Goal: Information Seeking & Learning: Check status

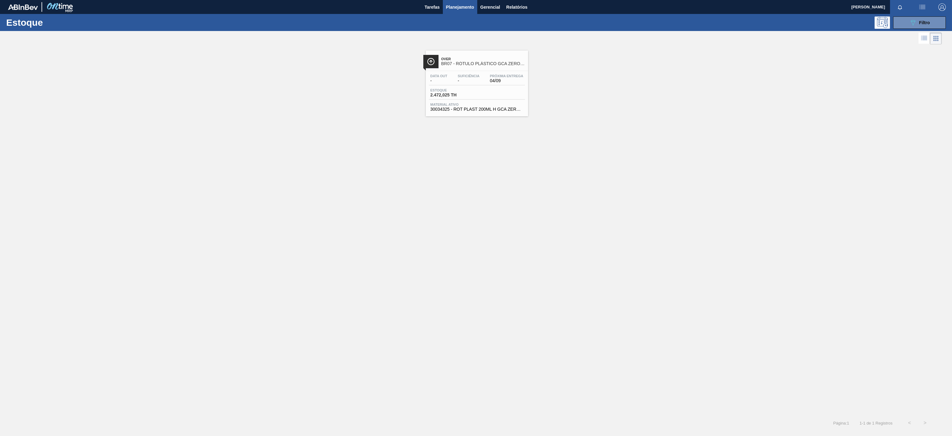
click at [491, 58] on span "Over" at bounding box center [483, 59] width 84 height 4
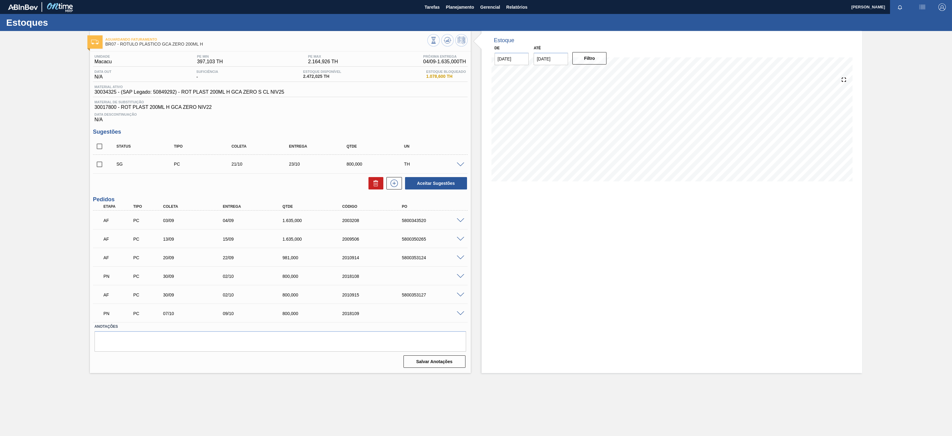
click at [452, 14] on div "Estoques" at bounding box center [476, 22] width 952 height 17
click at [462, 10] on span "Planejamento" at bounding box center [460, 6] width 28 height 7
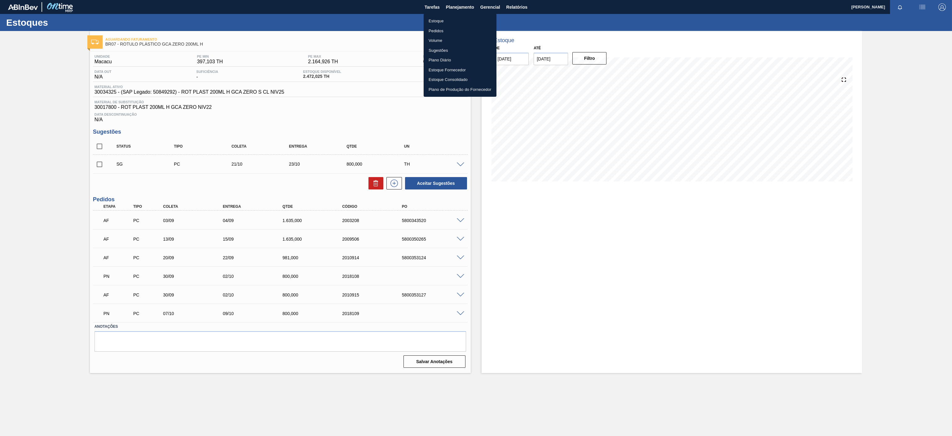
click at [450, 22] on li "Estoque" at bounding box center [460, 21] width 73 height 10
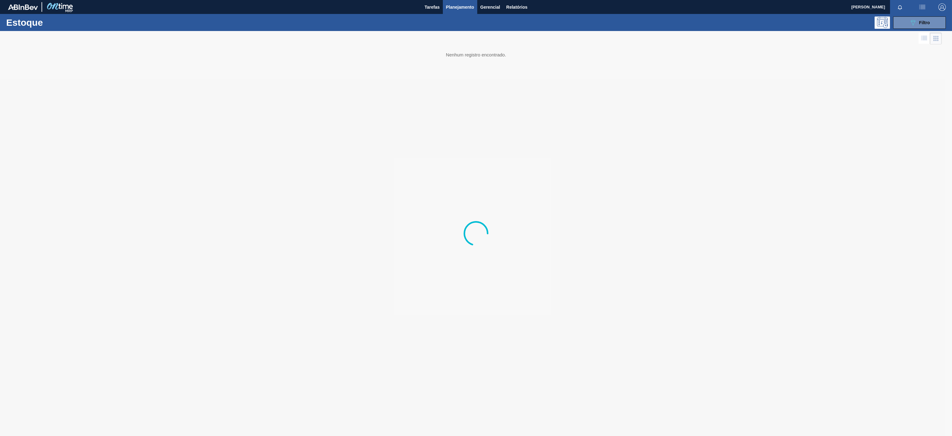
click at [909, 15] on div "Estoque 089F7B8B-B2A5-4AFE-B5C0-19BA573D28AC Filtro" at bounding box center [476, 22] width 952 height 17
click at [909, 14] on div "Estoque 089F7B8B-B2A5-4AFE-B5C0-19BA573D28AC Filtro" at bounding box center [476, 22] width 952 height 17
click at [909, 22] on button "089F7B8B-B2A5-4AFE-B5C0-19BA573D28AC Filtro" at bounding box center [919, 22] width 53 height 12
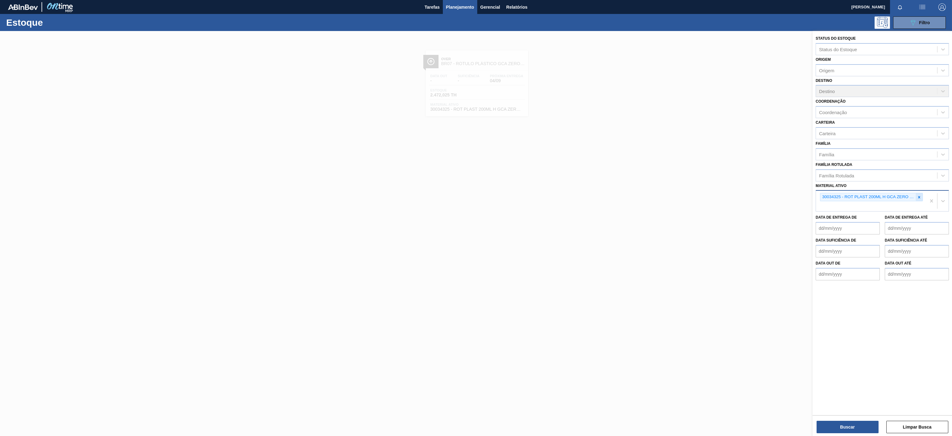
click at [917, 200] on div at bounding box center [919, 197] width 7 height 8
paste ativo "30031674"
type ativo "30031674"
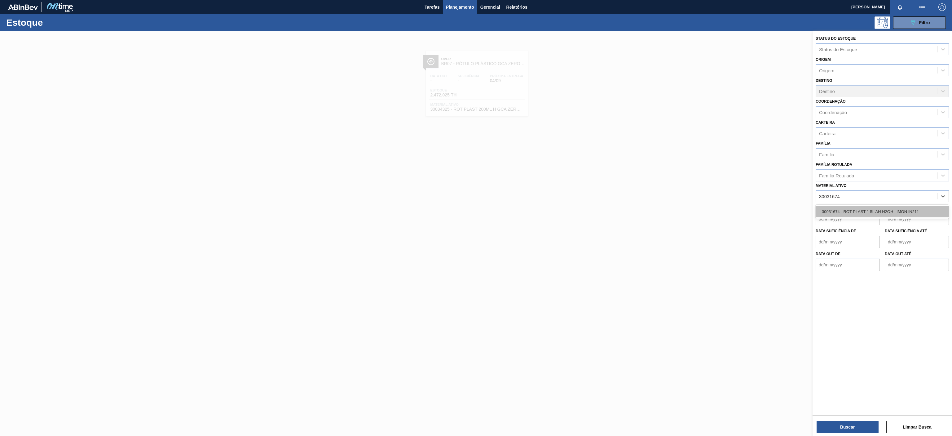
click at [866, 216] on div "30031674 - ROT PLAST 1 5L AH H2OH LIMON IN211" at bounding box center [882, 211] width 133 height 11
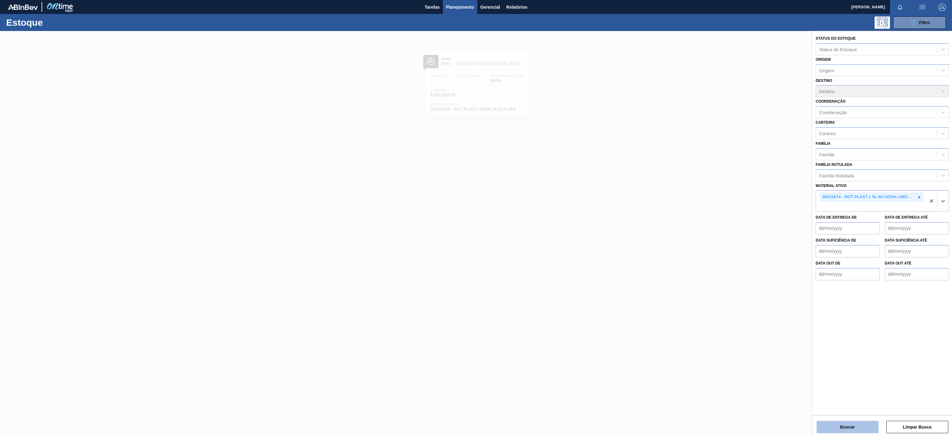
click at [846, 425] on button "Buscar" at bounding box center [848, 427] width 62 height 12
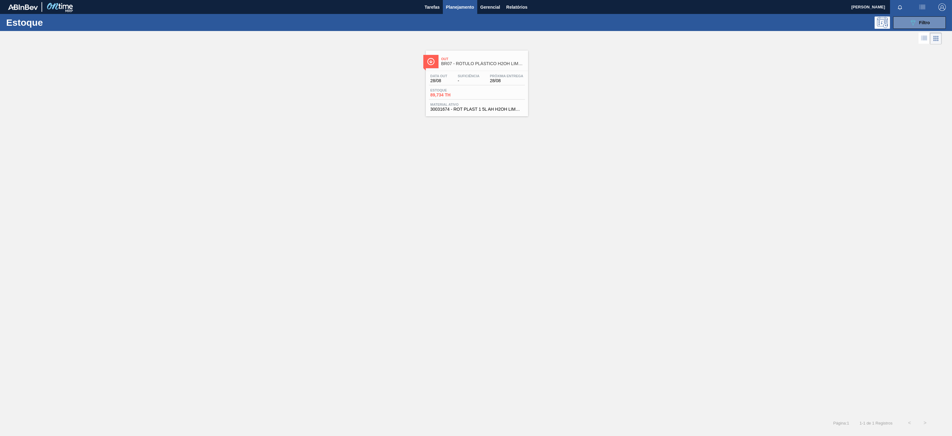
click at [508, 71] on div "Data out 28/08 Suficiência - Próxima Entrega 28/08 Estoque 89,734 TH Material a…" at bounding box center [477, 92] width 102 height 42
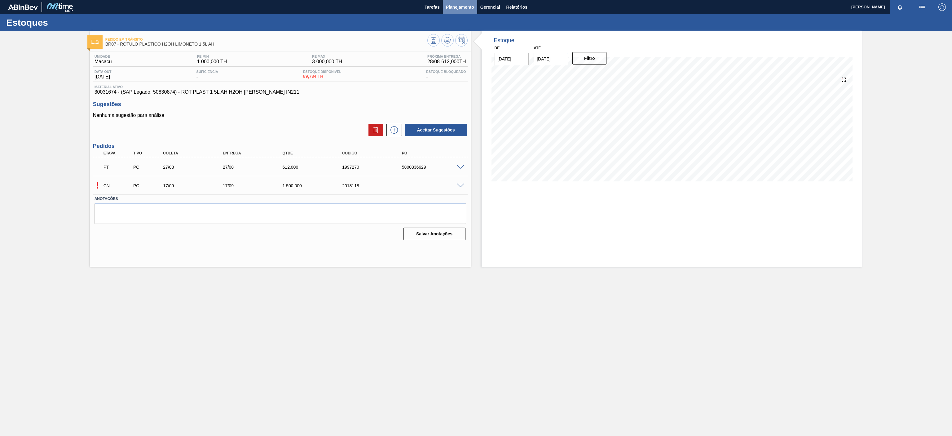
click at [453, 8] on span "Planejamento" at bounding box center [460, 6] width 28 height 7
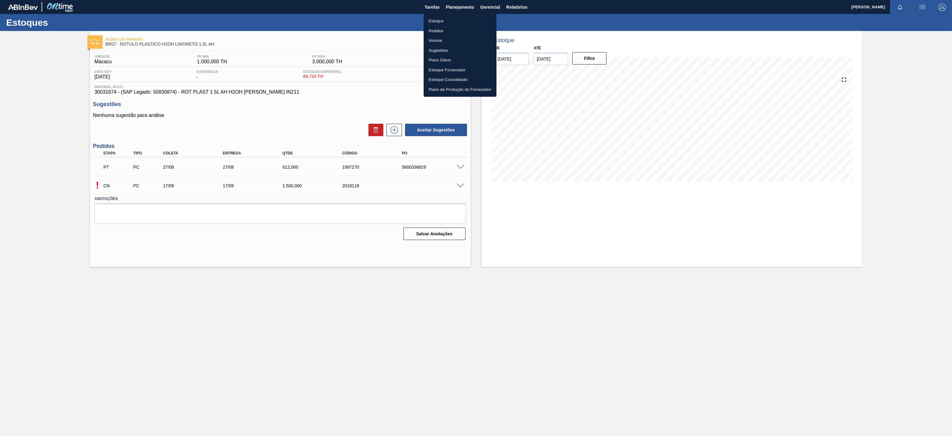
click at [436, 19] on li "Estoque" at bounding box center [460, 21] width 73 height 10
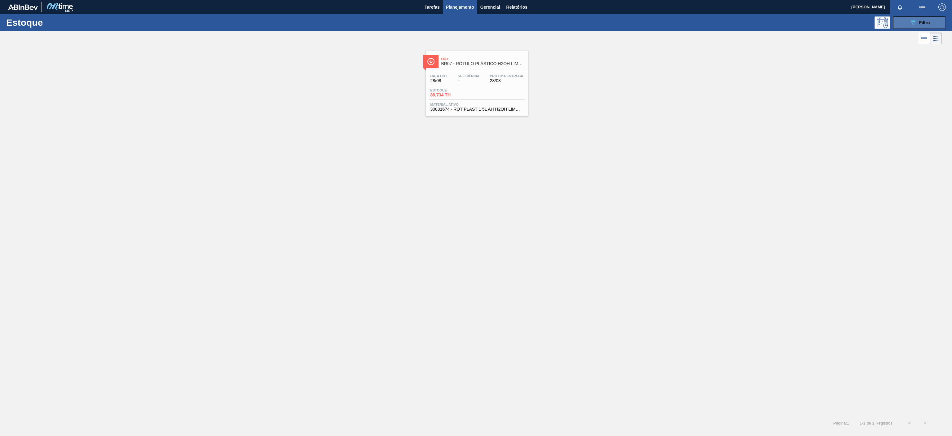
click at [911, 22] on icon "089F7B8B-B2A5-4AFE-B5C0-19BA573D28AC" at bounding box center [912, 22] width 7 height 7
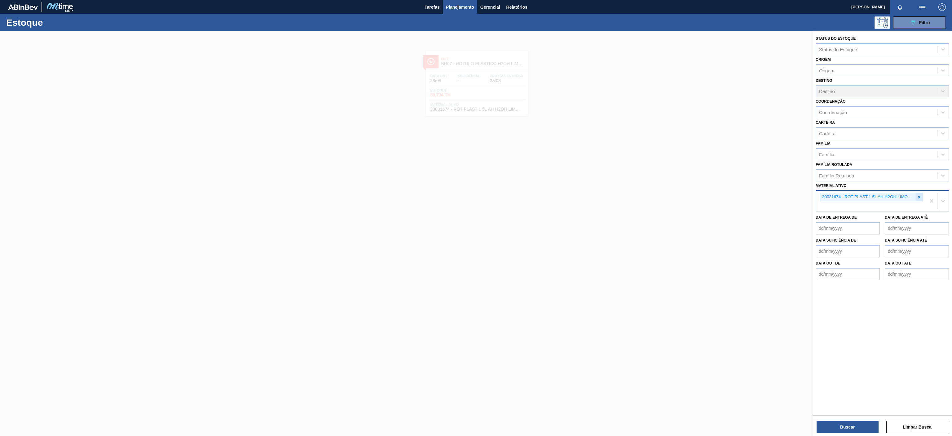
click at [918, 195] on icon at bounding box center [919, 197] width 4 height 4
paste ativo "30009782"
type ativo "30009782"
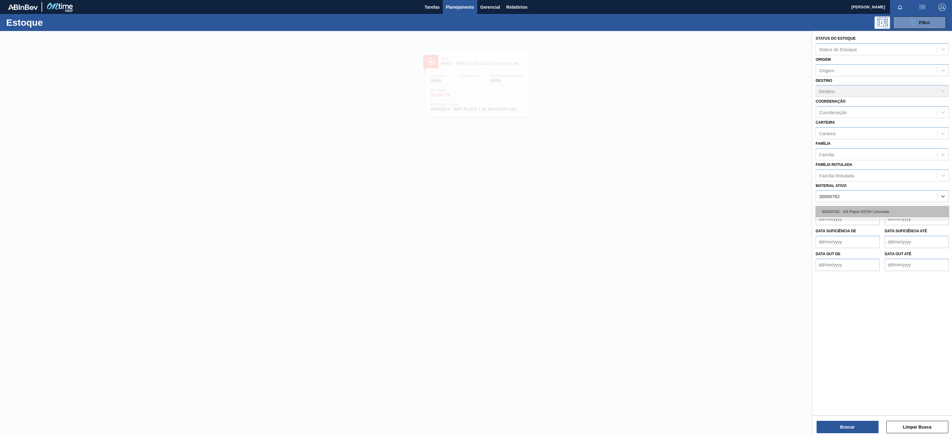
click at [862, 213] on div "30009782 - Kit Pepsi H2OH Limoneto" at bounding box center [882, 211] width 133 height 11
click at [825, 432] on button "Buscar" at bounding box center [848, 427] width 62 height 12
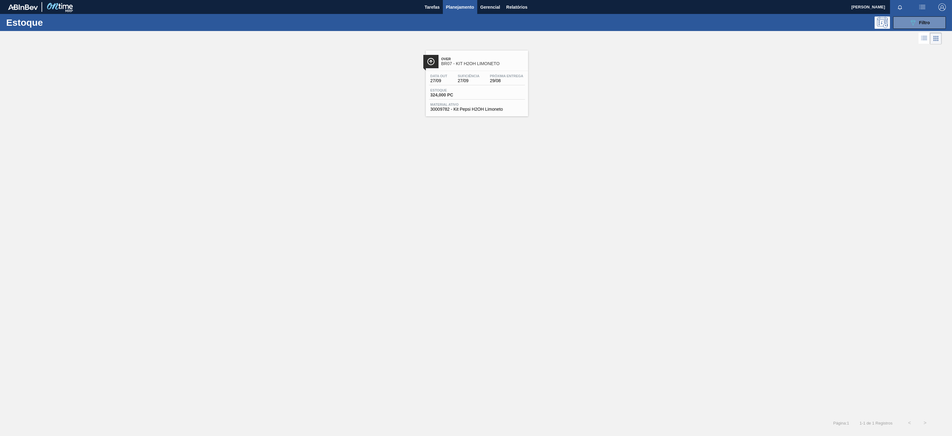
click at [505, 63] on span "BR07 - KIT H2OH LIMONETO" at bounding box center [483, 63] width 84 height 5
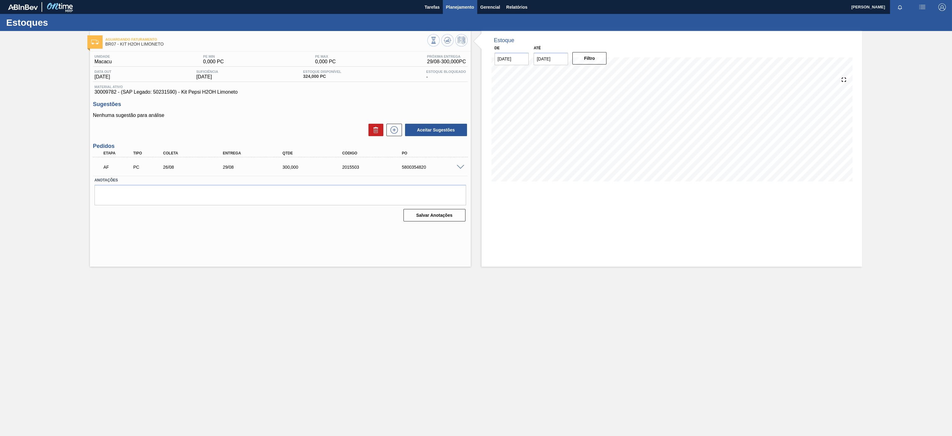
click at [455, 8] on span "Planejamento" at bounding box center [460, 6] width 28 height 7
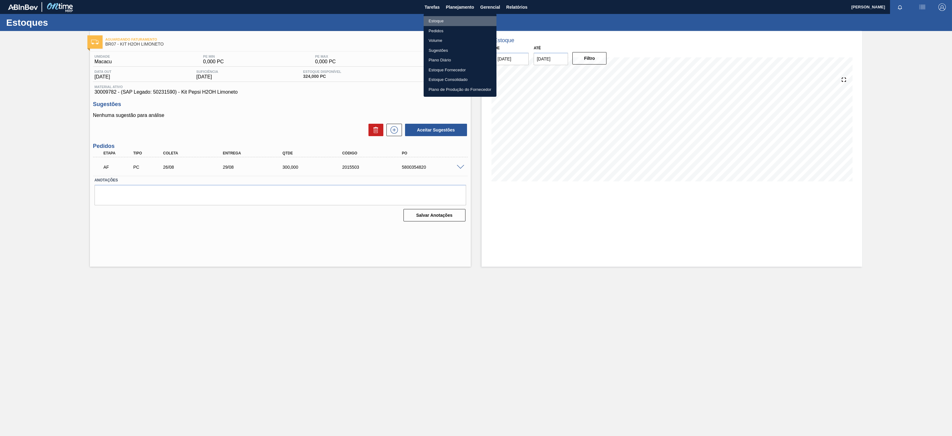
click at [441, 19] on li "Estoque" at bounding box center [460, 21] width 73 height 10
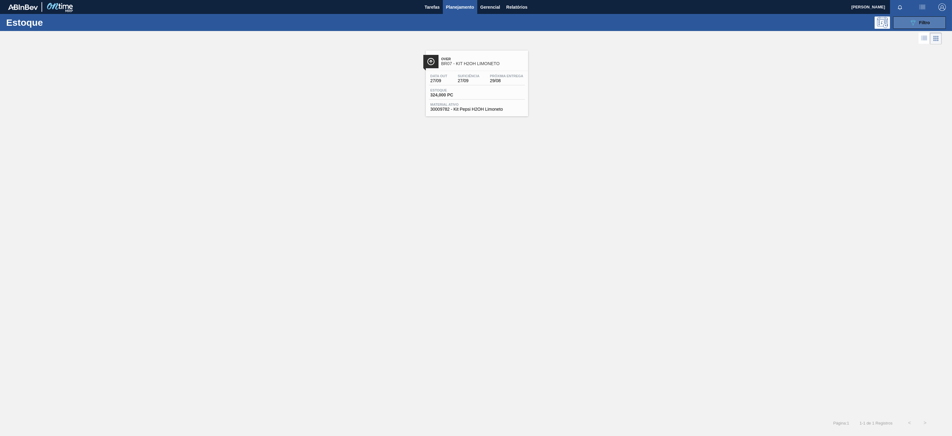
click at [907, 20] on button "089F7B8B-B2A5-4AFE-B5C0-19BA573D28AC Filtro" at bounding box center [919, 22] width 53 height 12
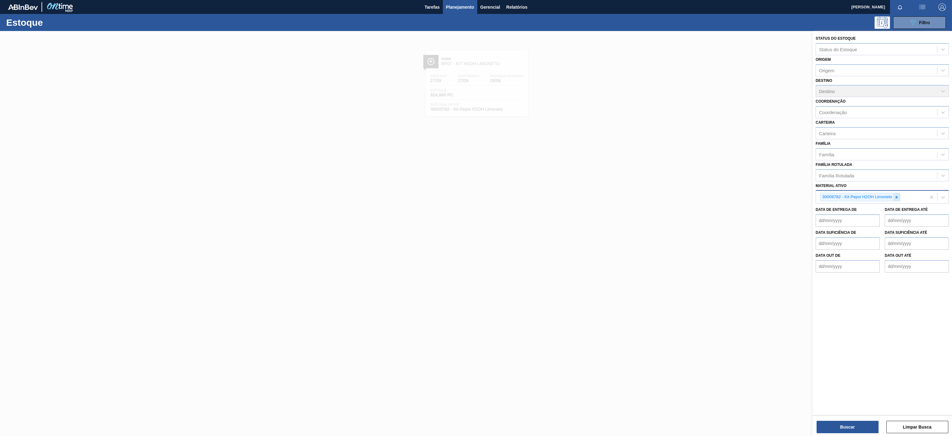
click at [897, 194] on div at bounding box center [896, 197] width 7 height 8
paste ativo "30003581"
type ativo "30003581"
click at [846, 211] on div "30003581 - SUCO [PERSON_NAME];CLARIFIC.C/SO2;PEPSI;" at bounding box center [882, 211] width 133 height 11
click at [837, 426] on button "Buscar" at bounding box center [848, 427] width 62 height 12
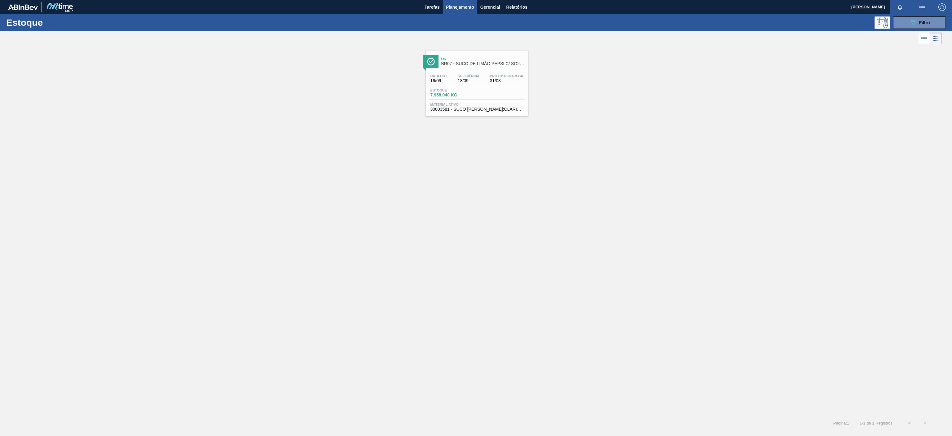
click at [485, 65] on span "BR07 - SUCO DE LIMÃO PEPSI C/ SO2 46KG" at bounding box center [483, 63] width 84 height 5
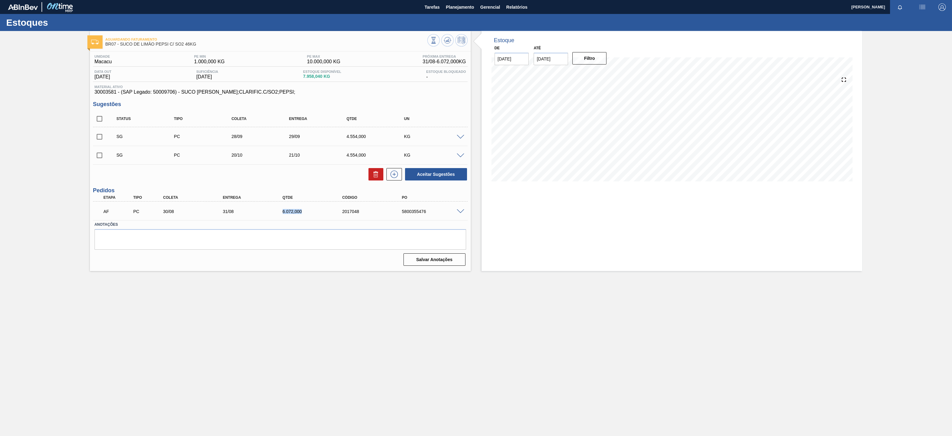
drag, startPoint x: 285, startPoint y: 211, endPoint x: 312, endPoint y: 218, distance: 28.0
click at [312, 218] on div "AF PC 30/08 31/08 6.072,000 2017048 5800355476 Material 30003581 - SUCO CONCENT…" at bounding box center [280, 210] width 375 height 19
copy div "6.072,000"
click at [457, 4] on span "Planejamento" at bounding box center [460, 6] width 28 height 7
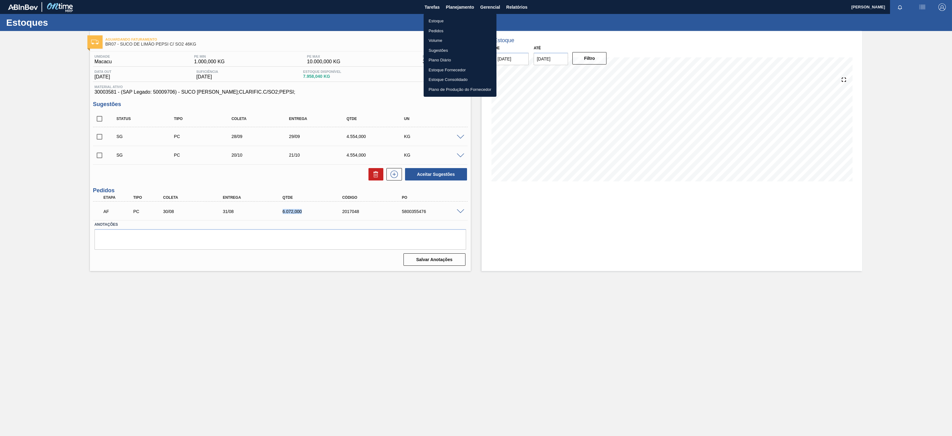
click at [447, 20] on li "Estoque" at bounding box center [460, 21] width 73 height 10
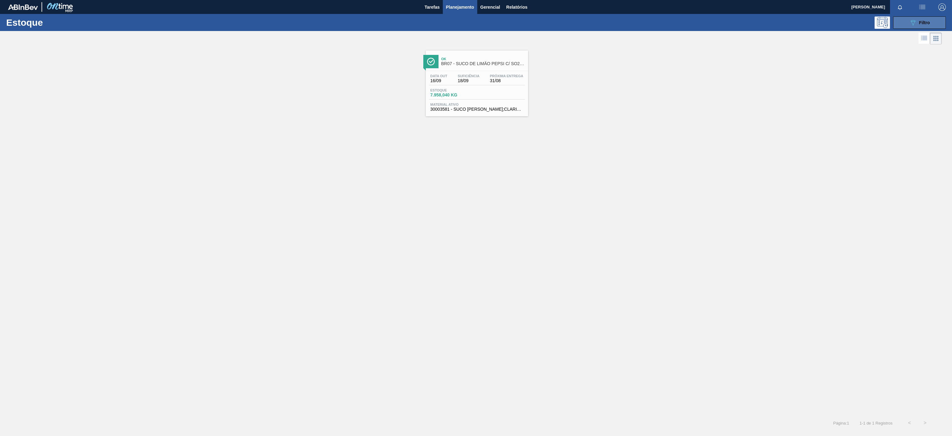
click at [909, 17] on button "089F7B8B-B2A5-4AFE-B5C0-19BA573D28AC Filtro" at bounding box center [919, 22] width 53 height 12
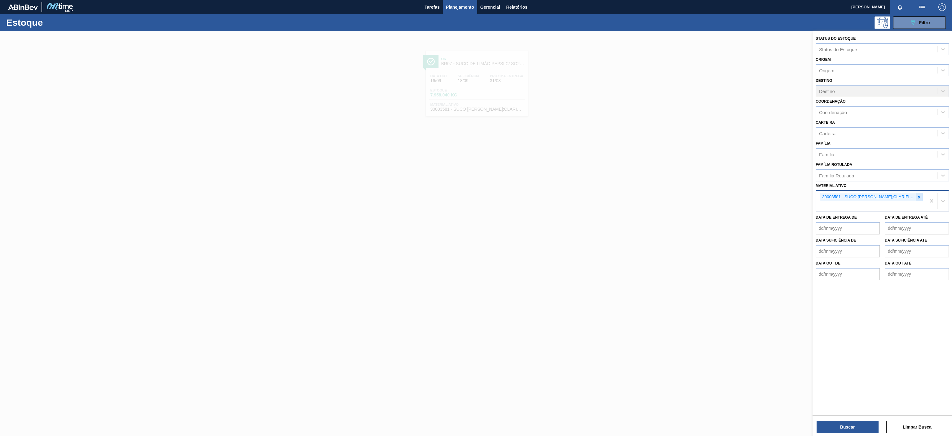
click at [918, 197] on icon at bounding box center [919, 197] width 2 height 2
paste ativo "30033702"
type ativo "30033702"
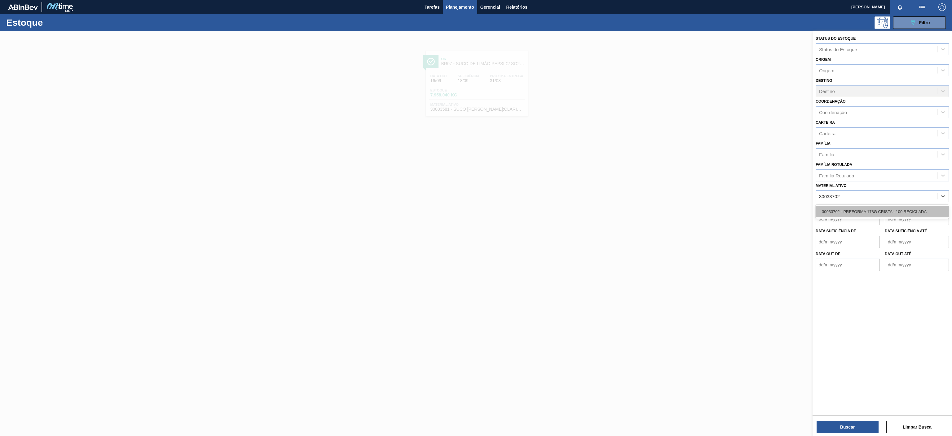
click at [825, 211] on div "30033702 - PREFORMA 178G CRISTAL 100 RECICLADA" at bounding box center [882, 211] width 133 height 11
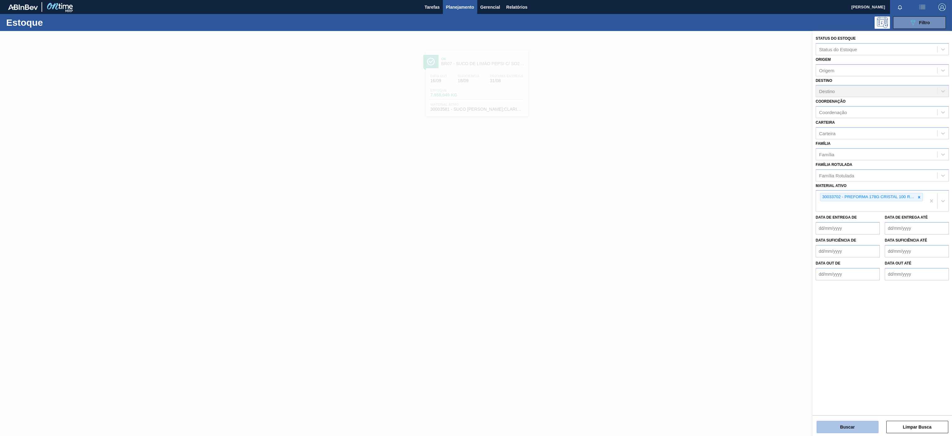
click at [845, 427] on button "Buscar" at bounding box center [848, 427] width 62 height 12
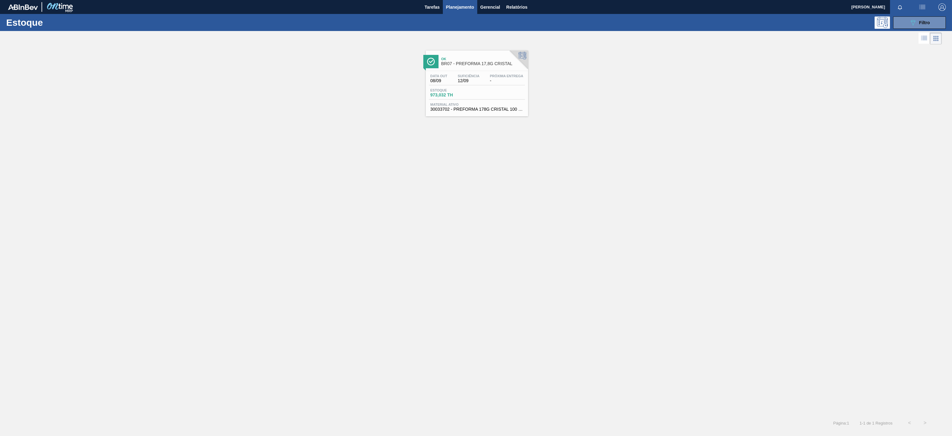
click at [481, 77] on div "Suficiência 12/09" at bounding box center [468, 78] width 25 height 9
